Goal: Information Seeking & Learning: Find specific fact

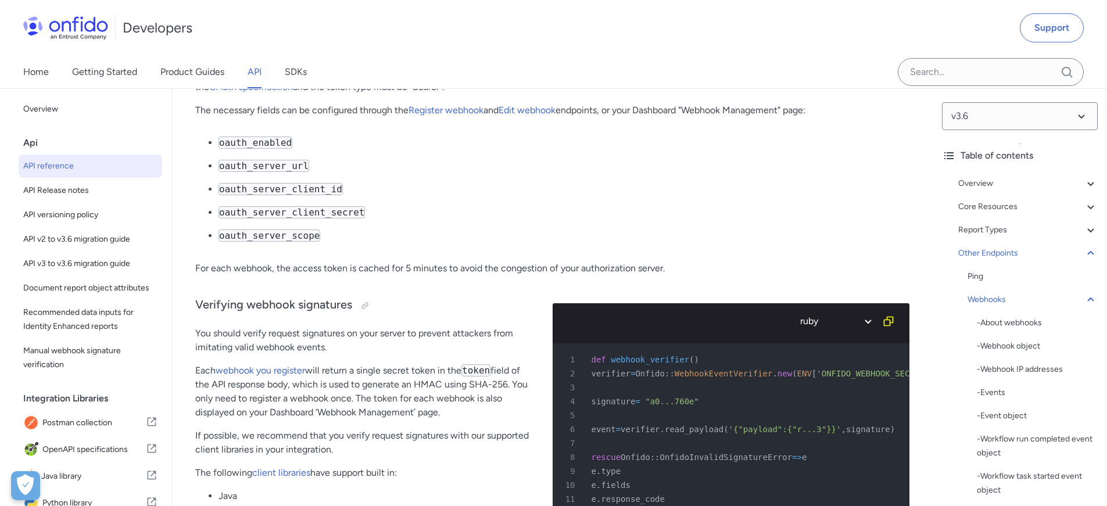
scroll to position [93082, 0]
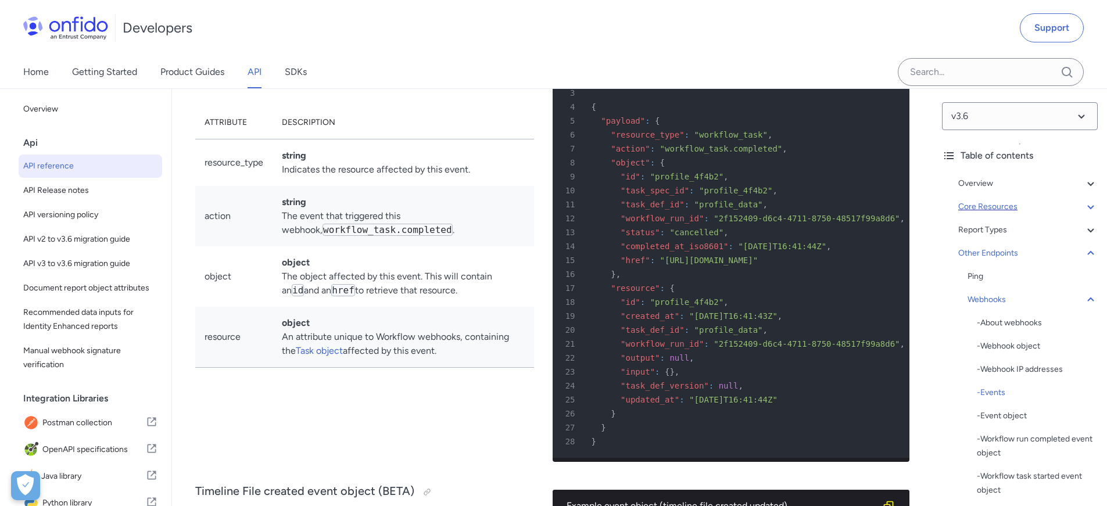
click at [989, 204] on div "Core Resources" at bounding box center [1029, 207] width 140 height 14
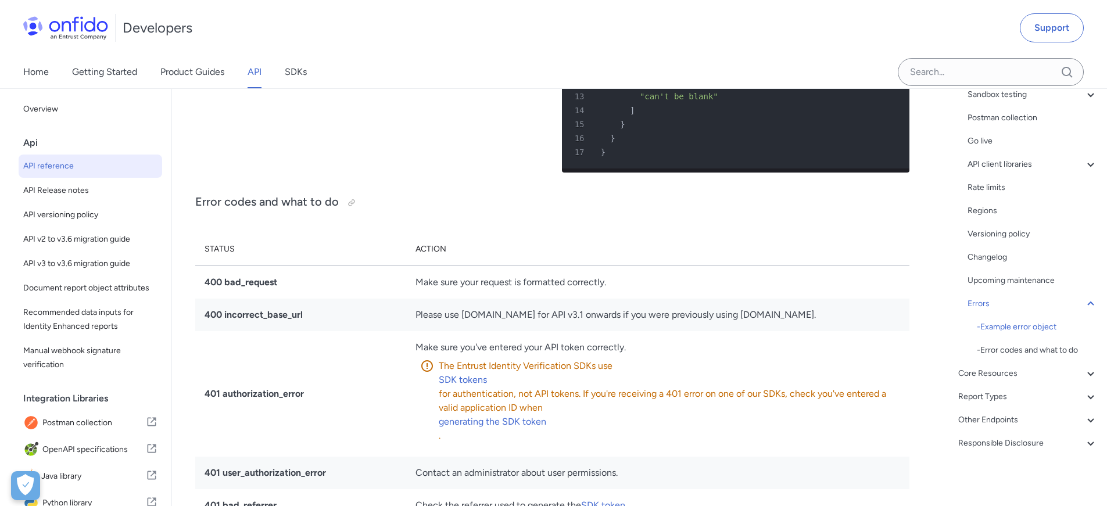
scroll to position [182, 0]
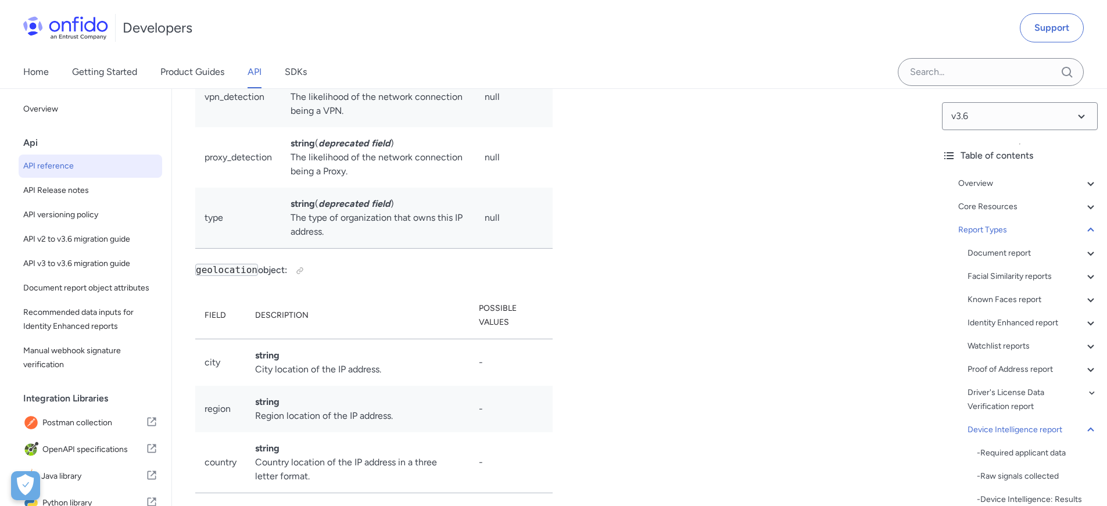
scroll to position [84440, 0]
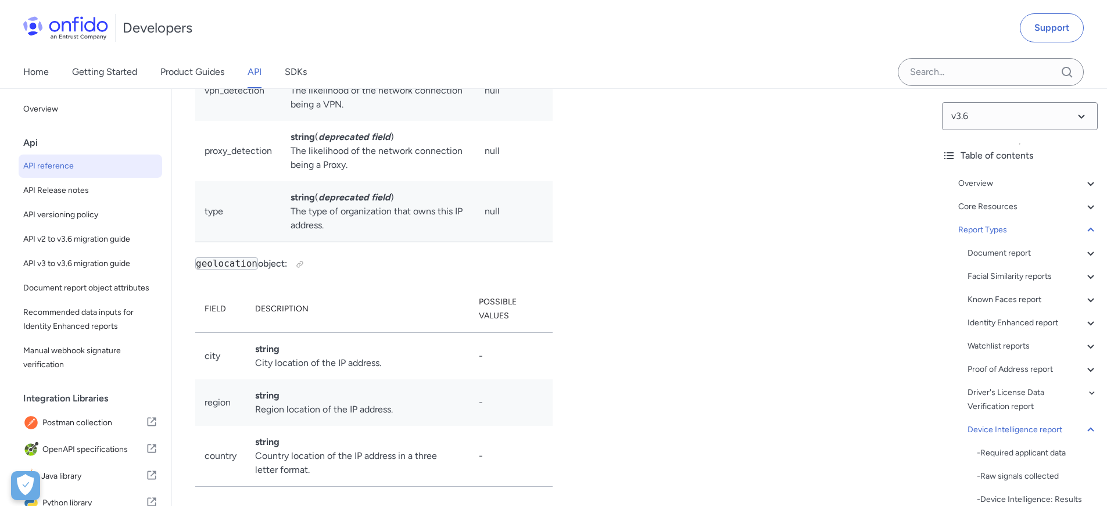
drag, startPoint x: 252, startPoint y: 227, endPoint x: 203, endPoint y: 231, distance: 48.4
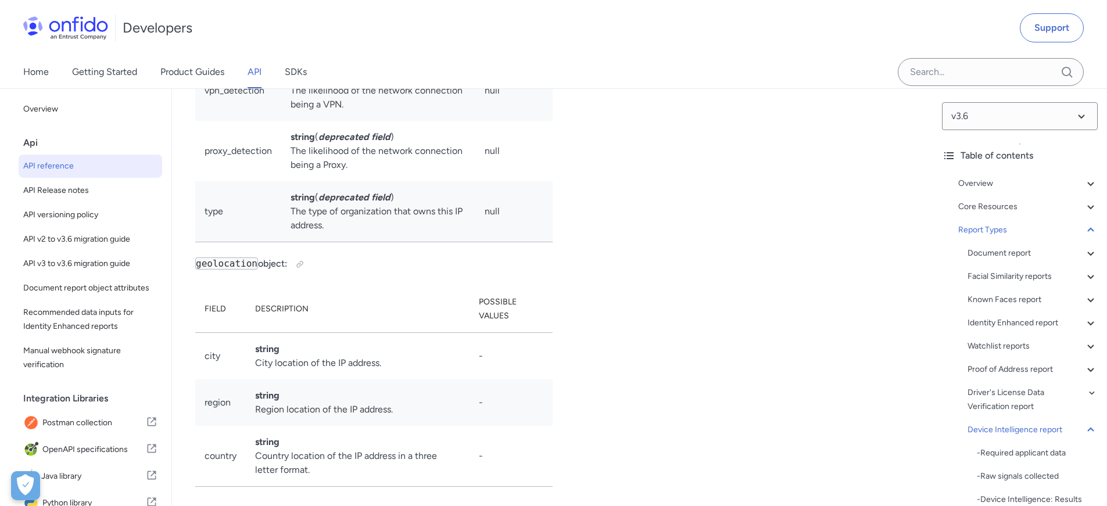
drag, startPoint x: 205, startPoint y: 233, endPoint x: 487, endPoint y: 237, distance: 282.0
drag, startPoint x: 283, startPoint y: 231, endPoint x: 201, endPoint y: 231, distance: 81.4
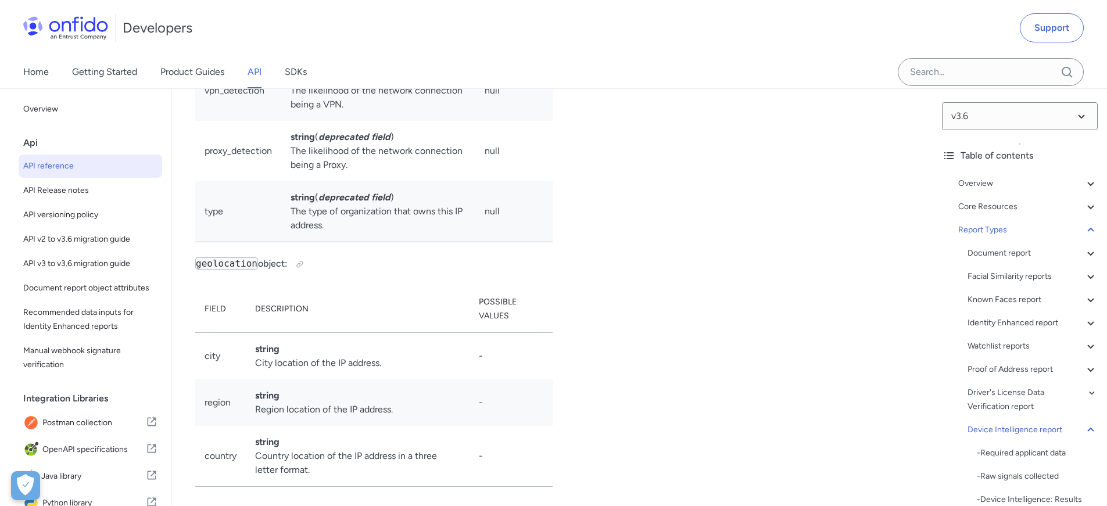
copy td "emulator"
